Goal: Find specific page/section: Find specific page/section

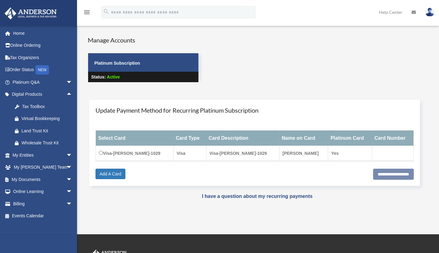
click at [44, 108] on div "Tax Toolbox" at bounding box center [48, 107] width 52 height 8
click at [40, 121] on div "Virtual Bookkeeping" at bounding box center [48, 119] width 52 height 8
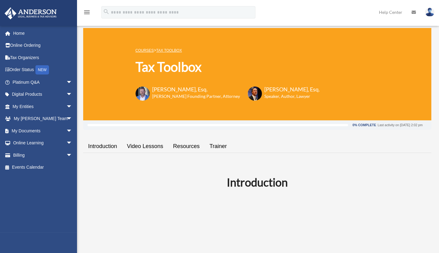
click at [66, 119] on span "arrow_drop_down" at bounding box center [72, 119] width 12 height 13
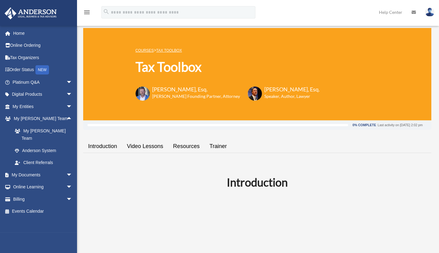
click at [66, 169] on span "arrow_drop_down" at bounding box center [72, 175] width 12 height 13
click at [44, 195] on link "Meeting Minutes" at bounding box center [45, 199] width 73 height 12
click at [45, 193] on link "Meeting Minutes" at bounding box center [45, 199] width 73 height 12
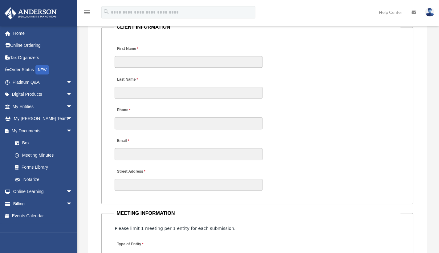
scroll to position [622, 0]
